Goal: Transaction & Acquisition: Obtain resource

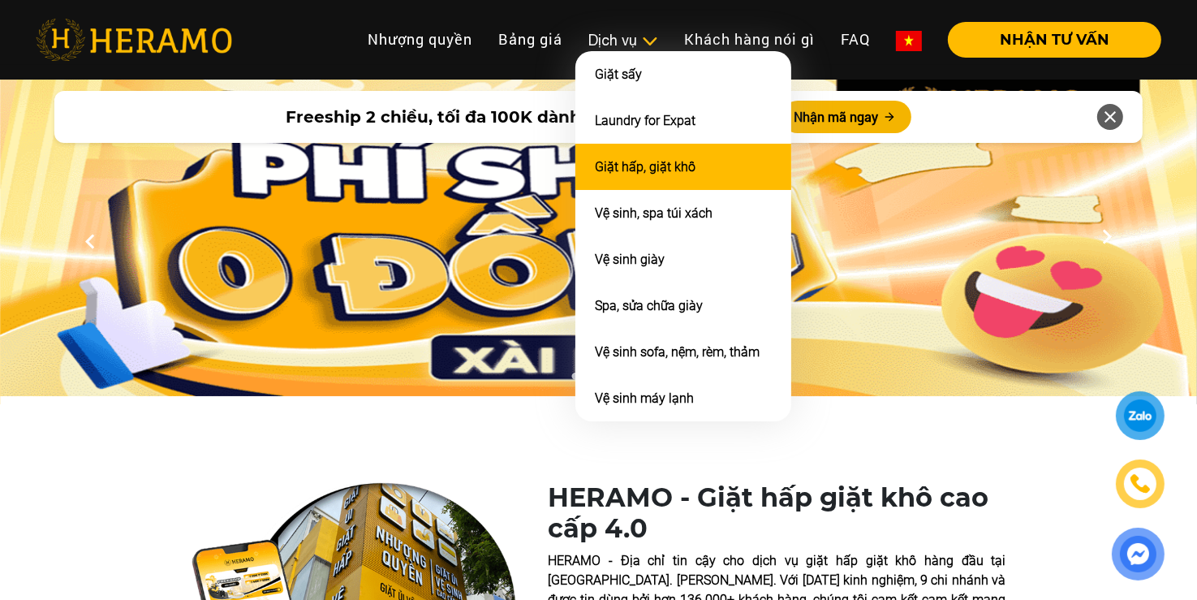
click at [668, 159] on link "Giặt hấp, giặt khô" at bounding box center [645, 166] width 101 height 15
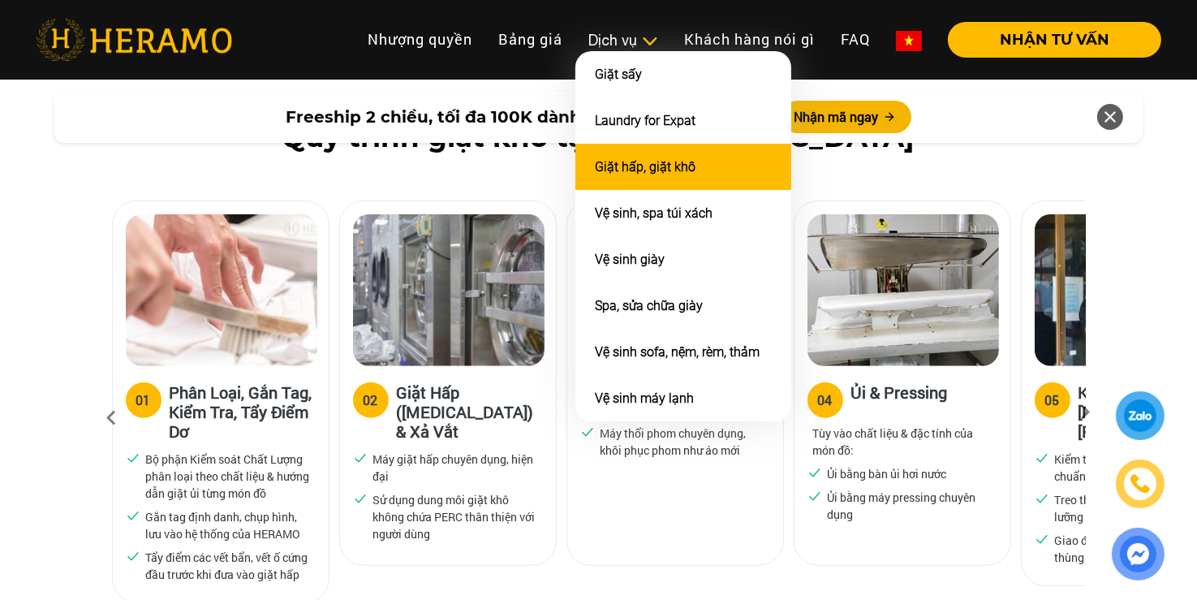
click at [668, 159] on link "Giặt hấp, giặt khô" at bounding box center [645, 166] width 101 height 15
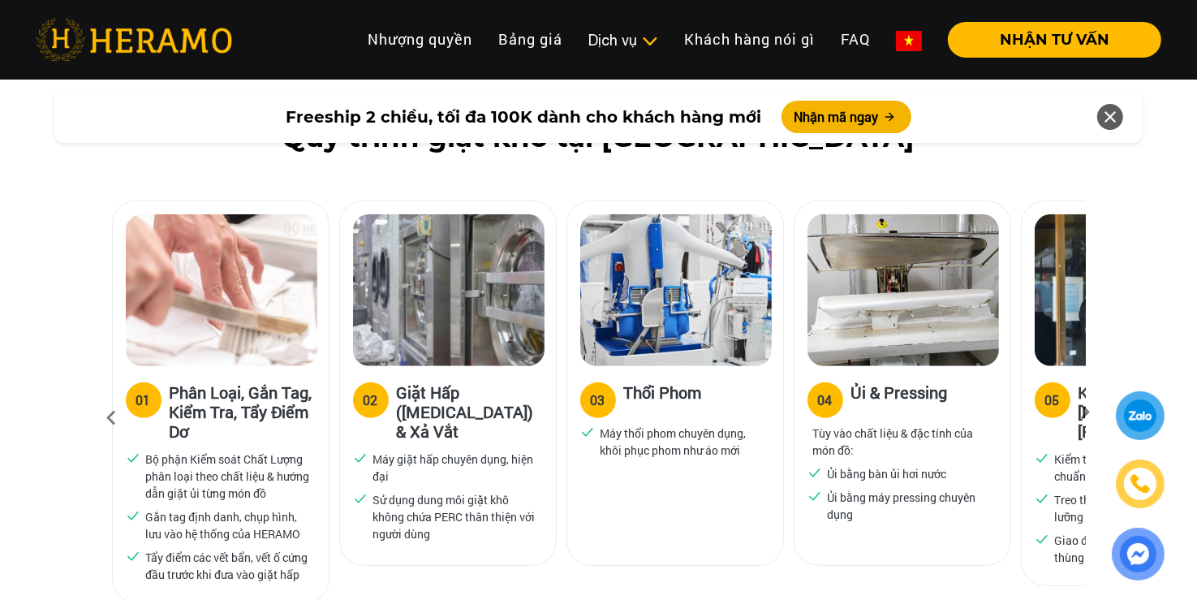
click at [434, 382] on h3 "Giặt Hấp ([MEDICAL_DATA]) & Xả Vắt" at bounding box center [470, 411] width 146 height 58
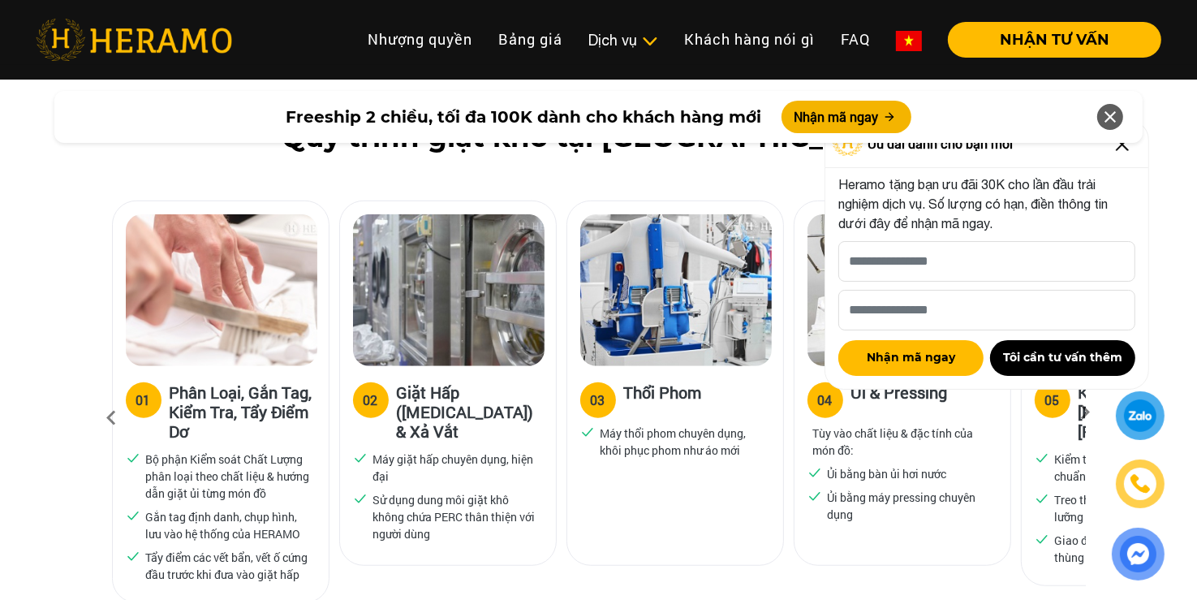
click at [467, 382] on h3 "Giặt Hấp ([MEDICAL_DATA]) & Xả Vắt" at bounding box center [470, 411] width 146 height 58
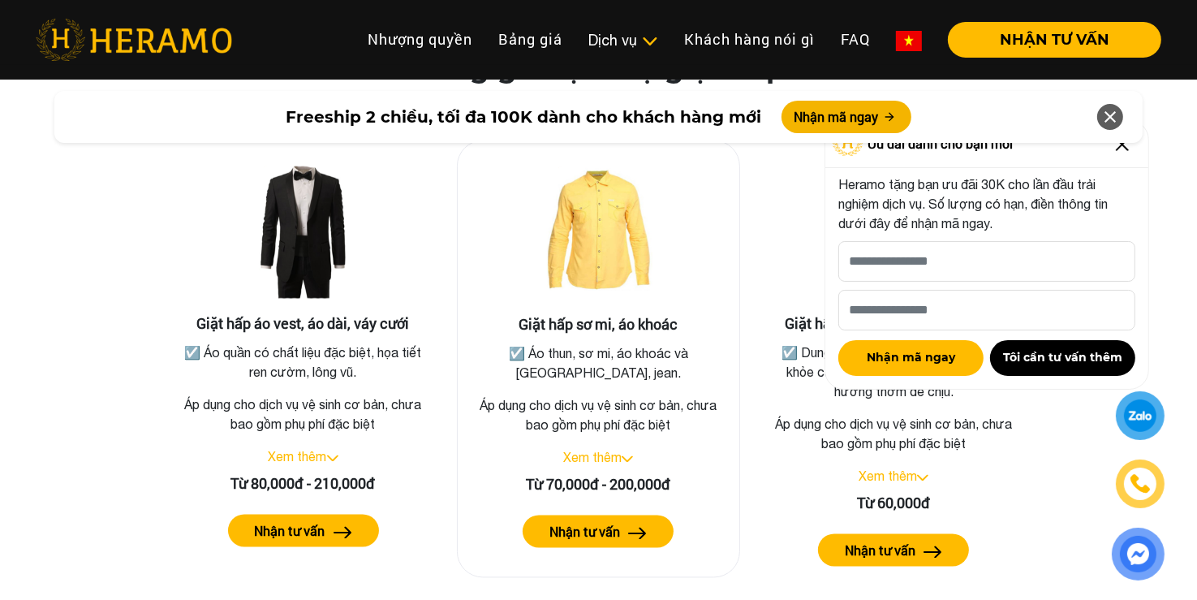
scroll to position [2951, 0]
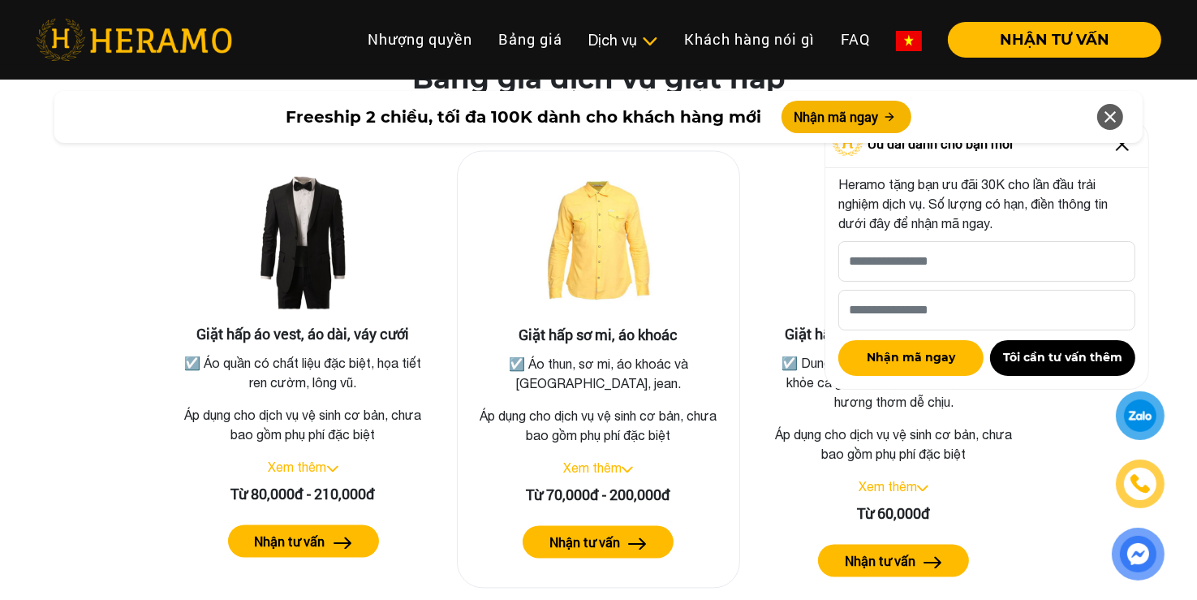
click at [592, 533] on label "Nhận tư vấn" at bounding box center [584, 542] width 71 height 19
click at [614, 461] on link "Xem thêm" at bounding box center [592, 468] width 58 height 15
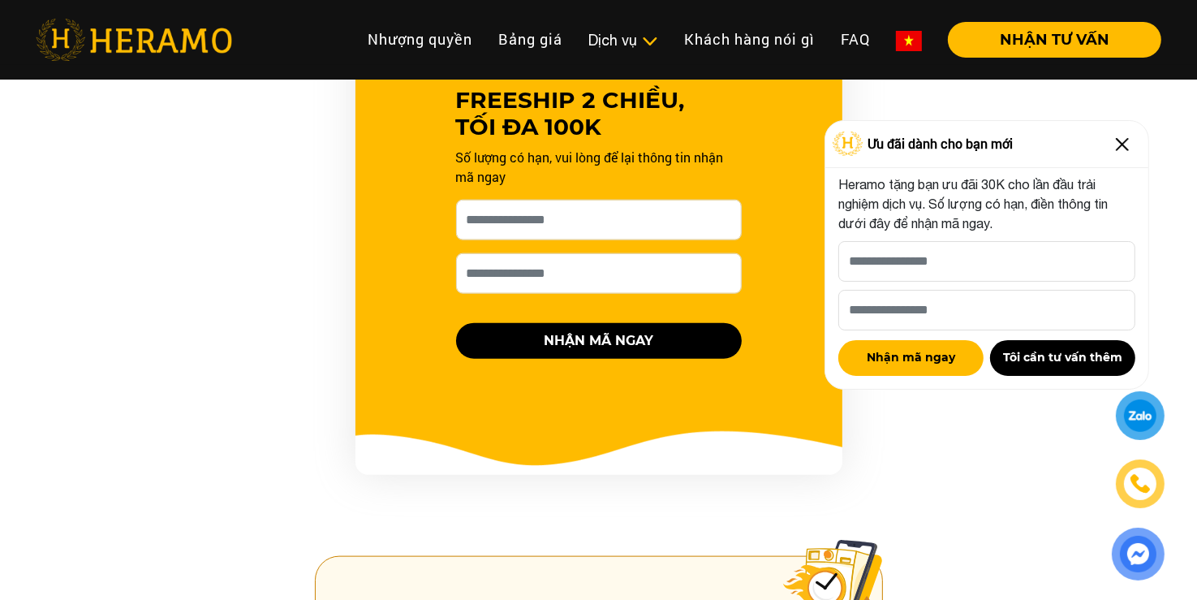
scroll to position [1572, 0]
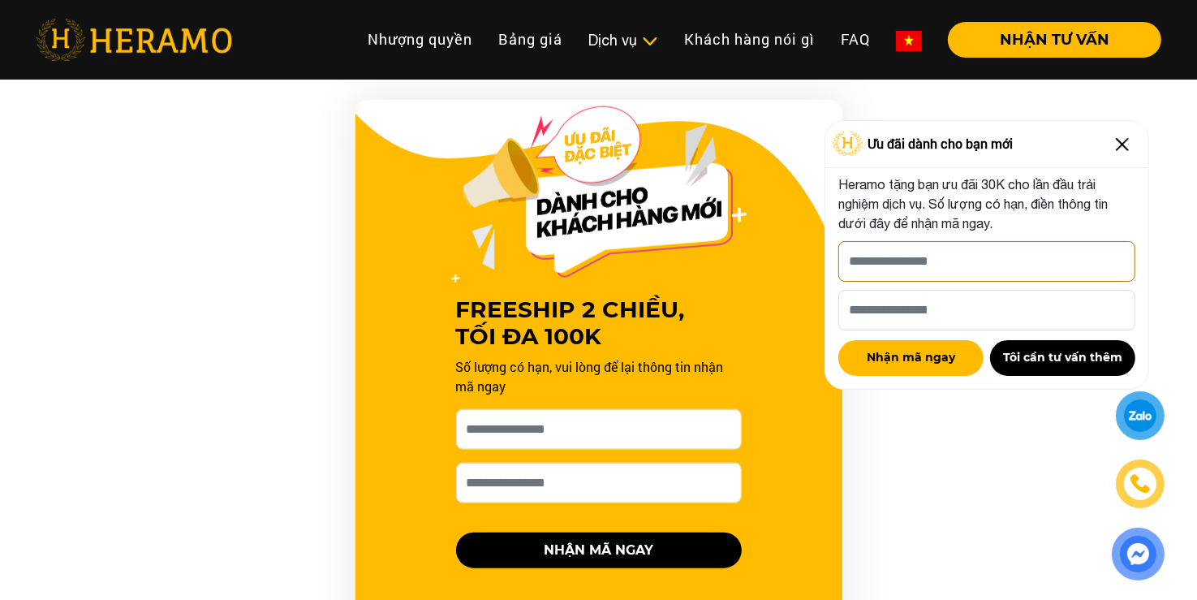
click at [883, 252] on input "[PERSON_NAME] xin tên của bạn nhé *" at bounding box center [986, 261] width 297 height 41
type input "**"
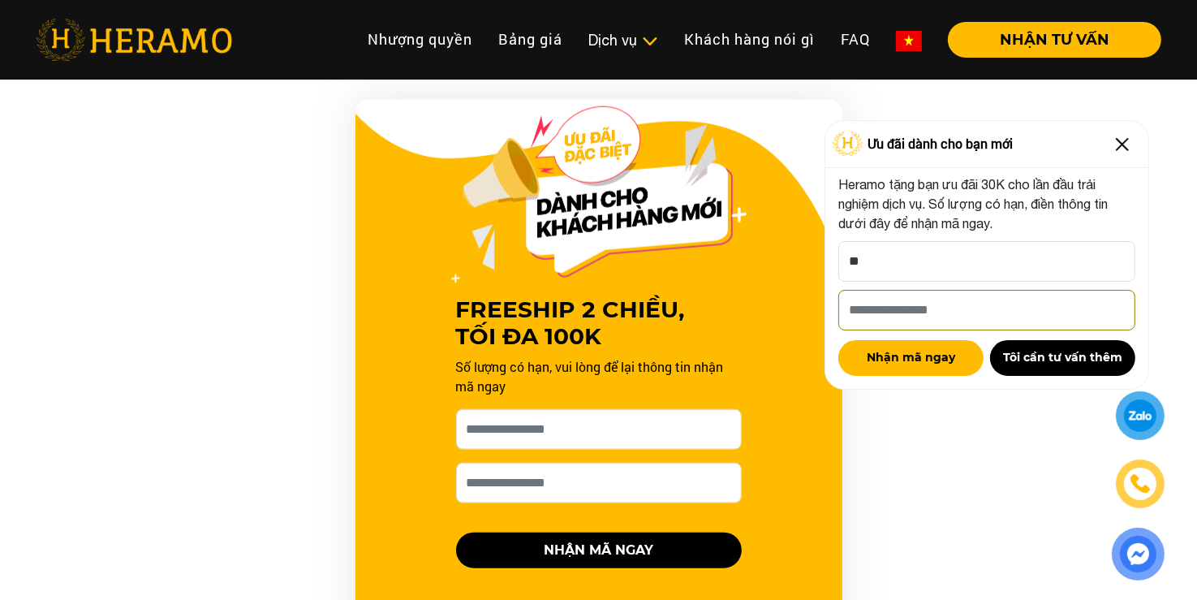
click at [923, 311] on input "Số điện thoại HERAMO có thể liên hệ là *" at bounding box center [986, 310] width 297 height 41
type input "**********"
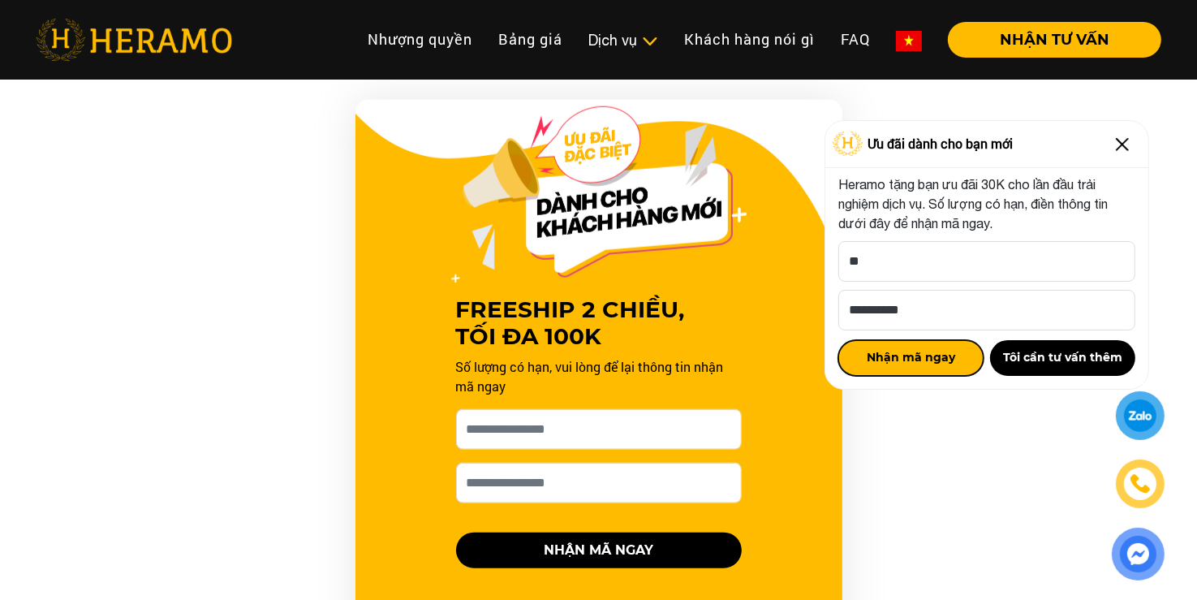
click at [935, 366] on button "Nhận mã ngay" at bounding box center [910, 358] width 145 height 36
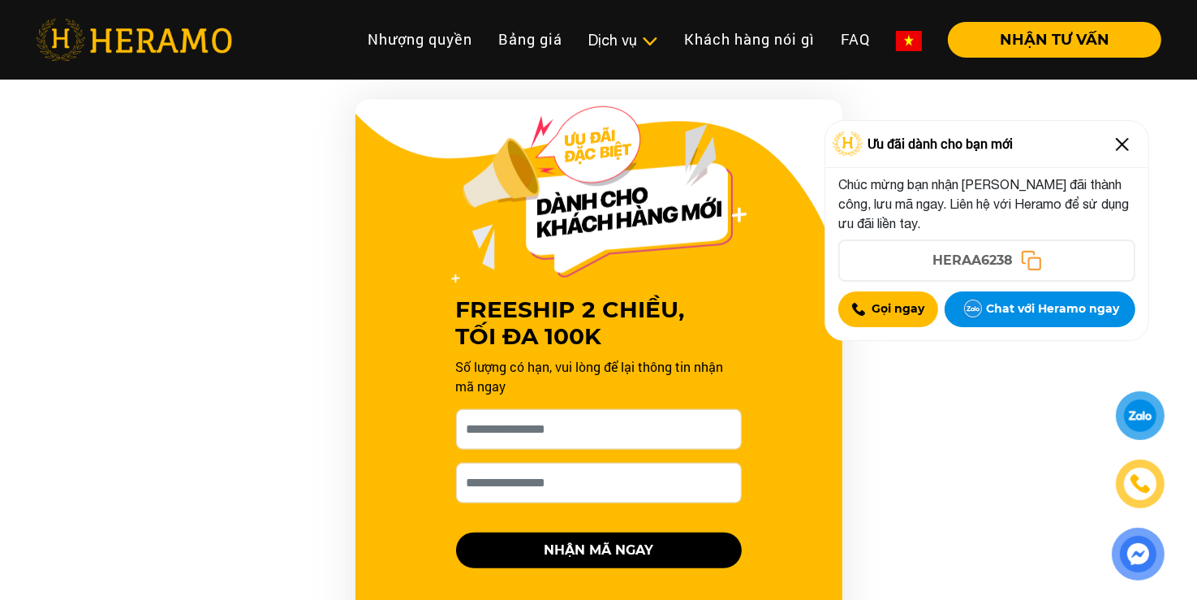
click at [1028, 261] on rect at bounding box center [1033, 262] width 11 height 11
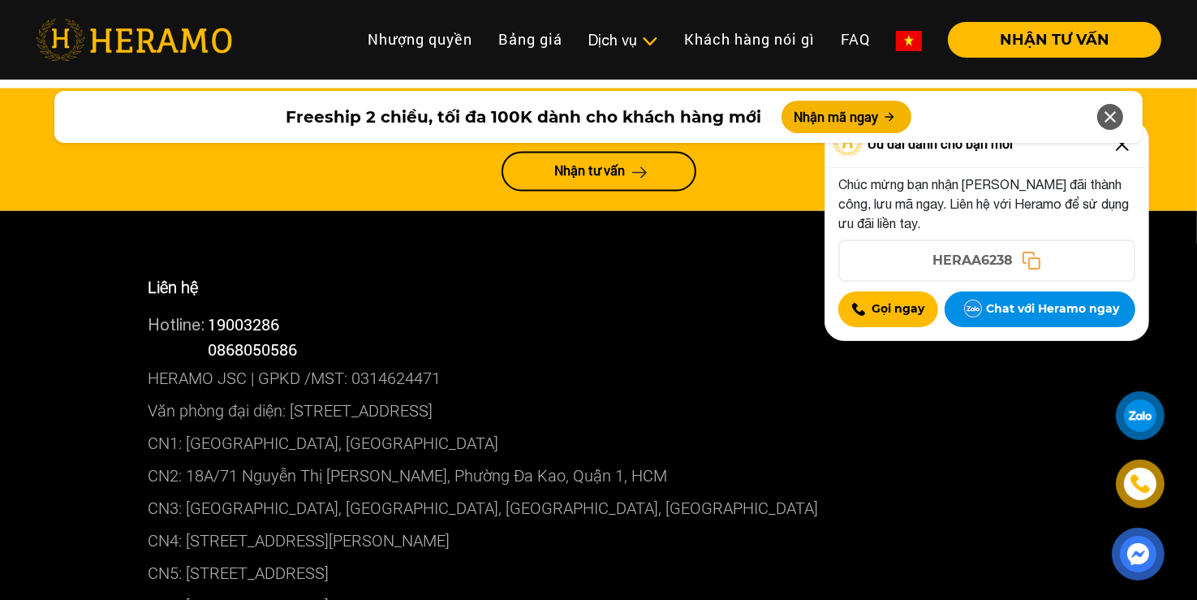
scroll to position [8780, 0]
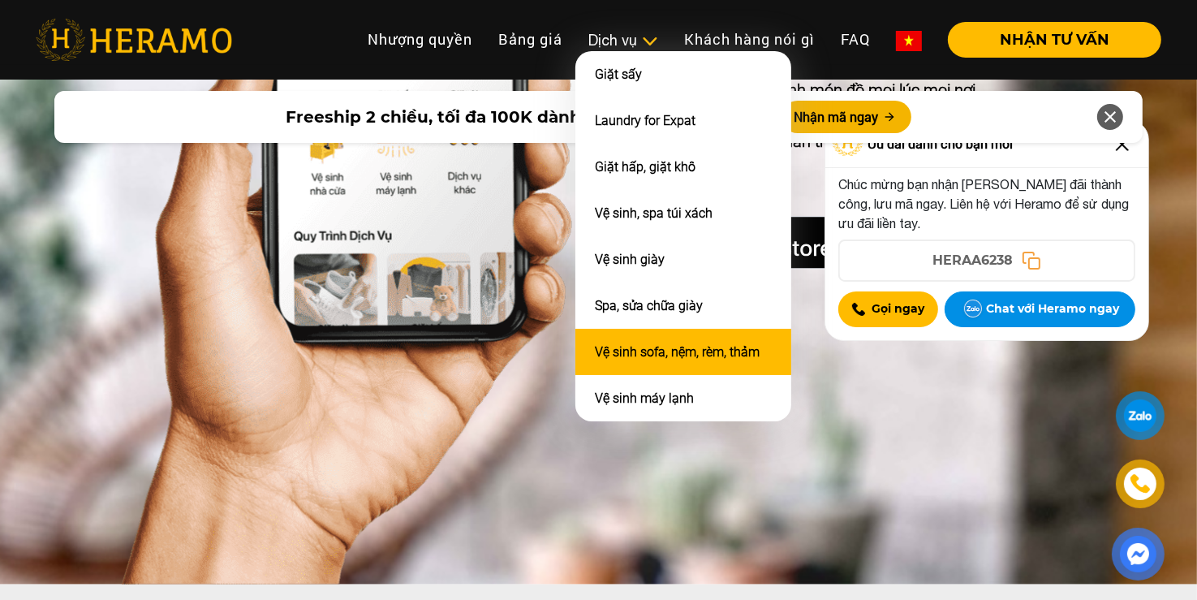
scroll to position [0, 0]
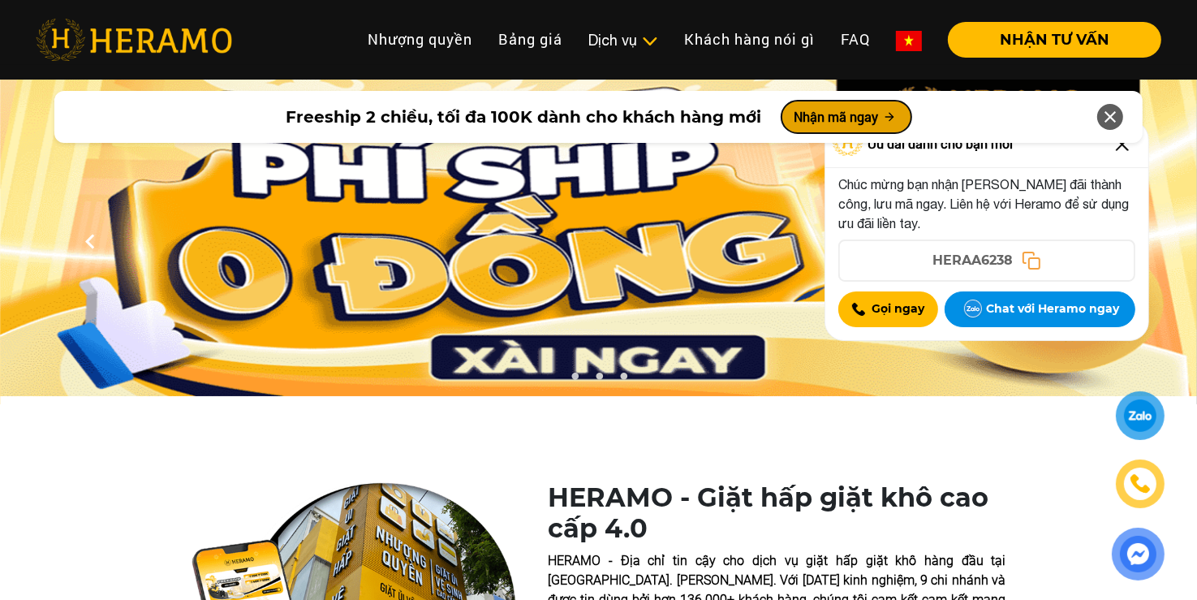
click at [846, 114] on button "Nhận mã ngay" at bounding box center [846, 117] width 130 height 32
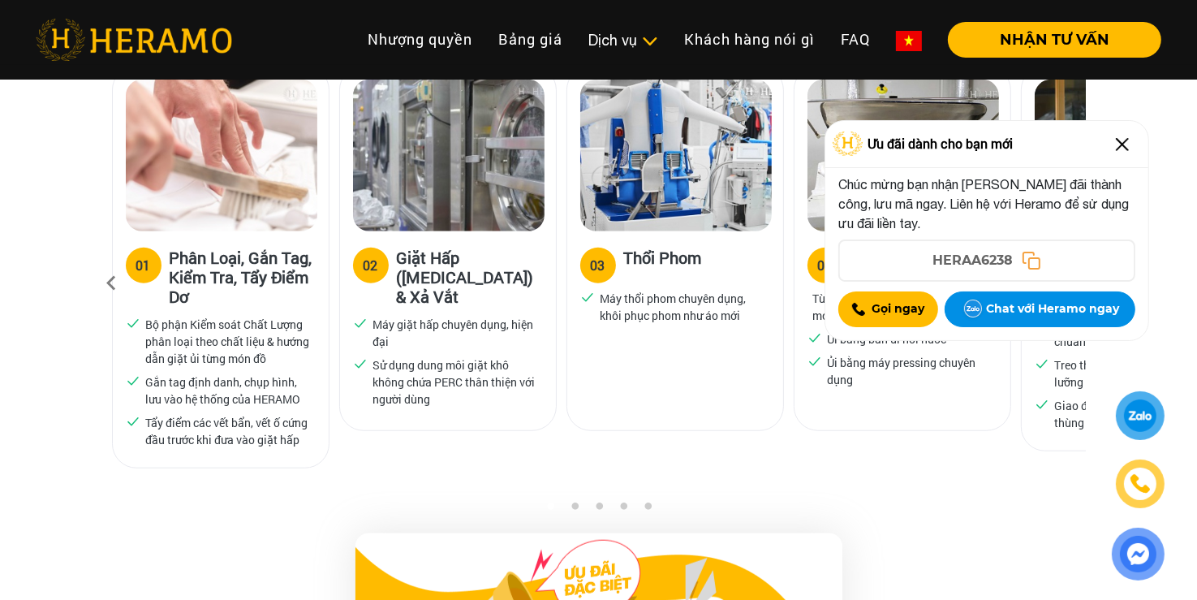
scroll to position [1649, 0]
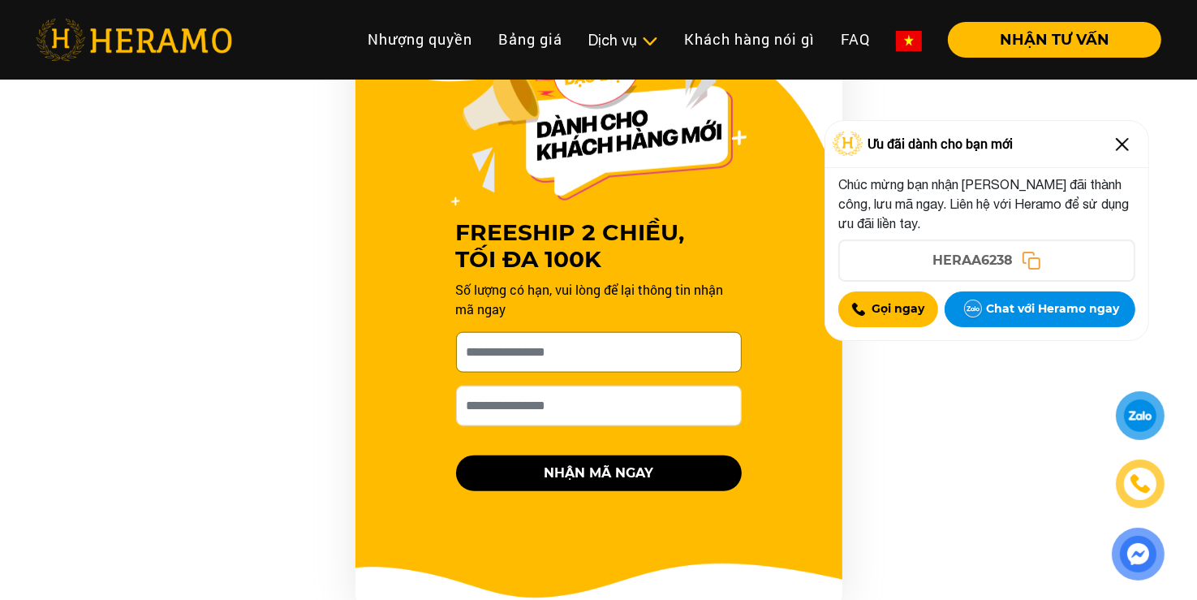
click at [498, 332] on input "[PERSON_NAME] xin tên của bạn nhé *" at bounding box center [599, 352] width 286 height 41
type input "**"
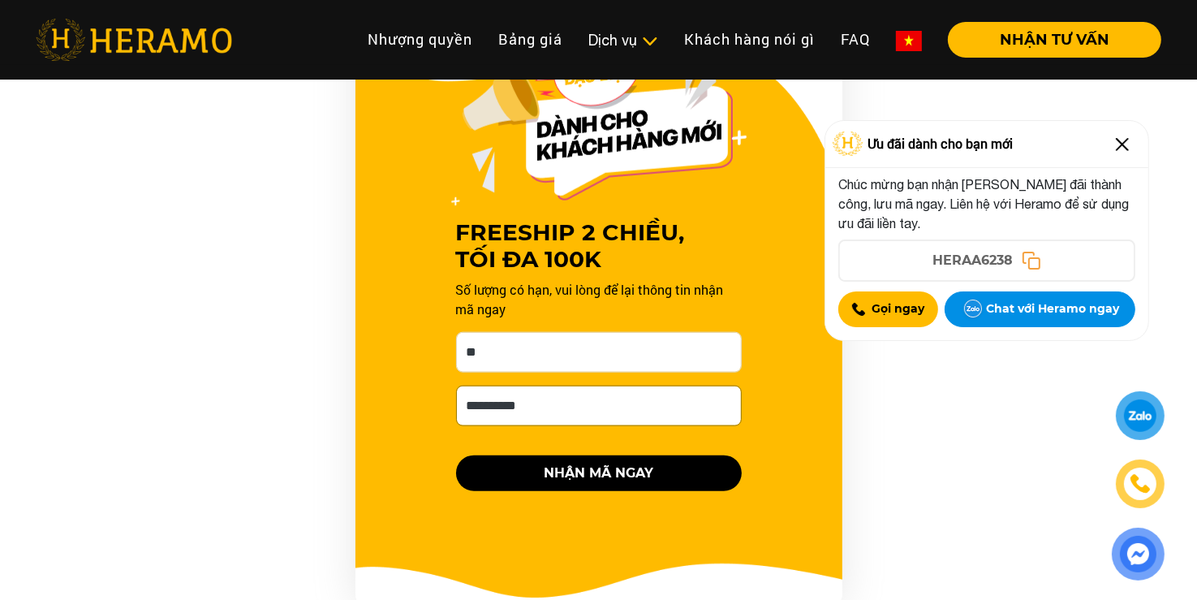
type input "**********"
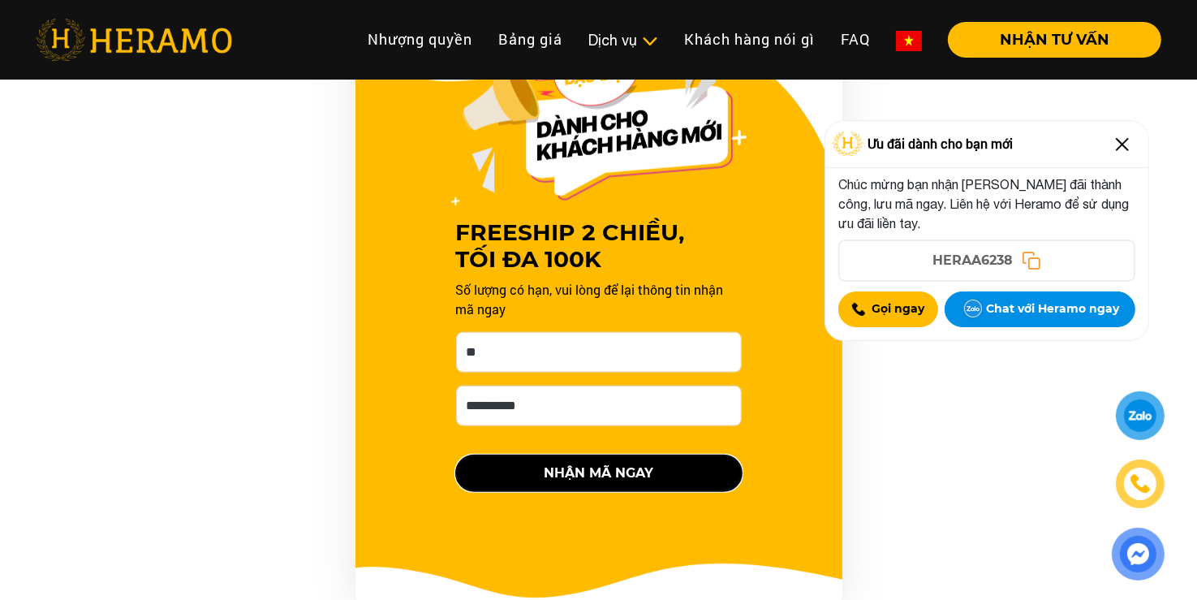
click at [701, 455] on button "NHẬN MÃ NGAY" at bounding box center [599, 473] width 286 height 36
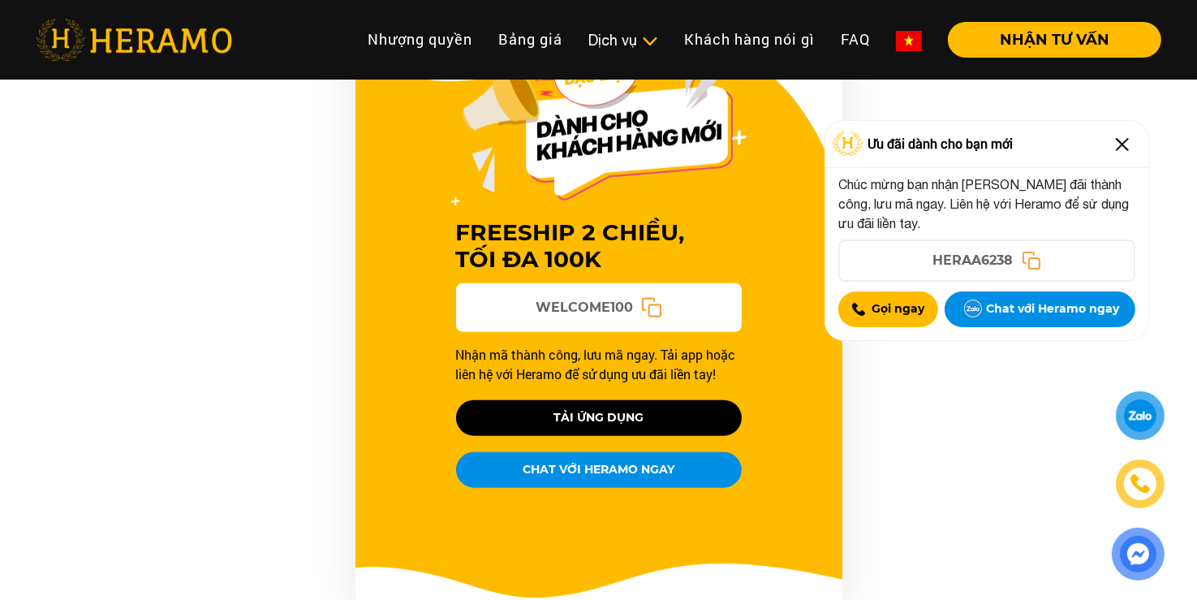
click at [652, 297] on icon at bounding box center [650, 307] width 21 height 21
click at [1116, 138] on img at bounding box center [1122, 144] width 26 height 26
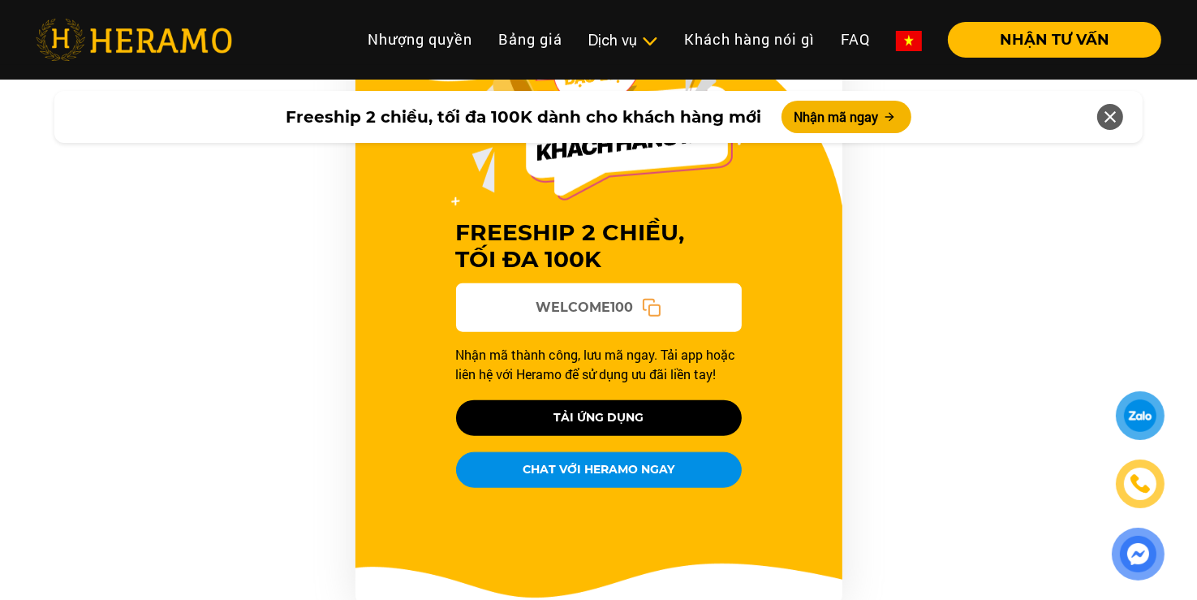
scroll to position [1004, 0]
